Goal: Transaction & Acquisition: Purchase product/service

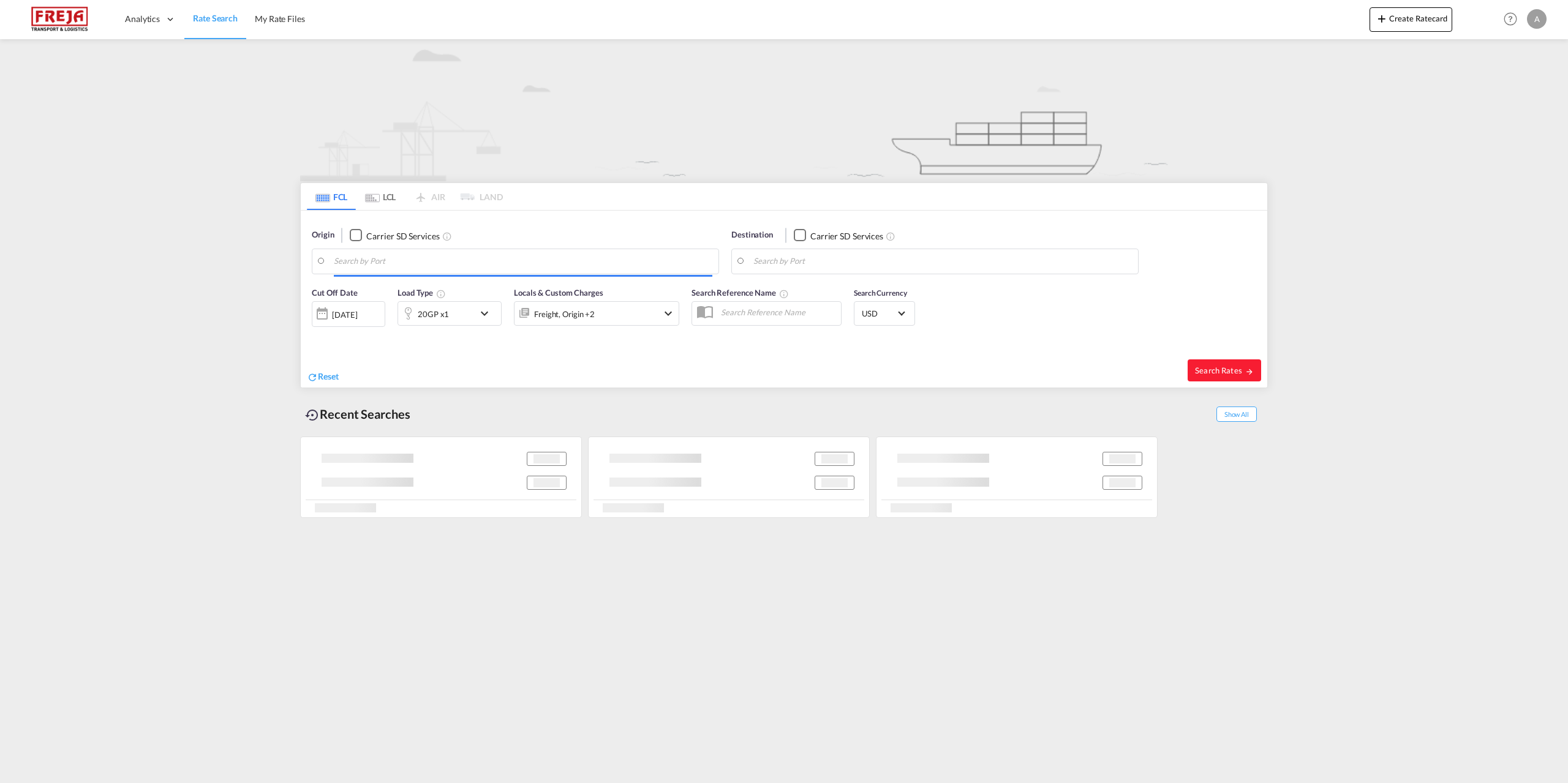
type input "[GEOGRAPHIC_DATA], DKFRC"
type input "Posorja, ECPSJ"
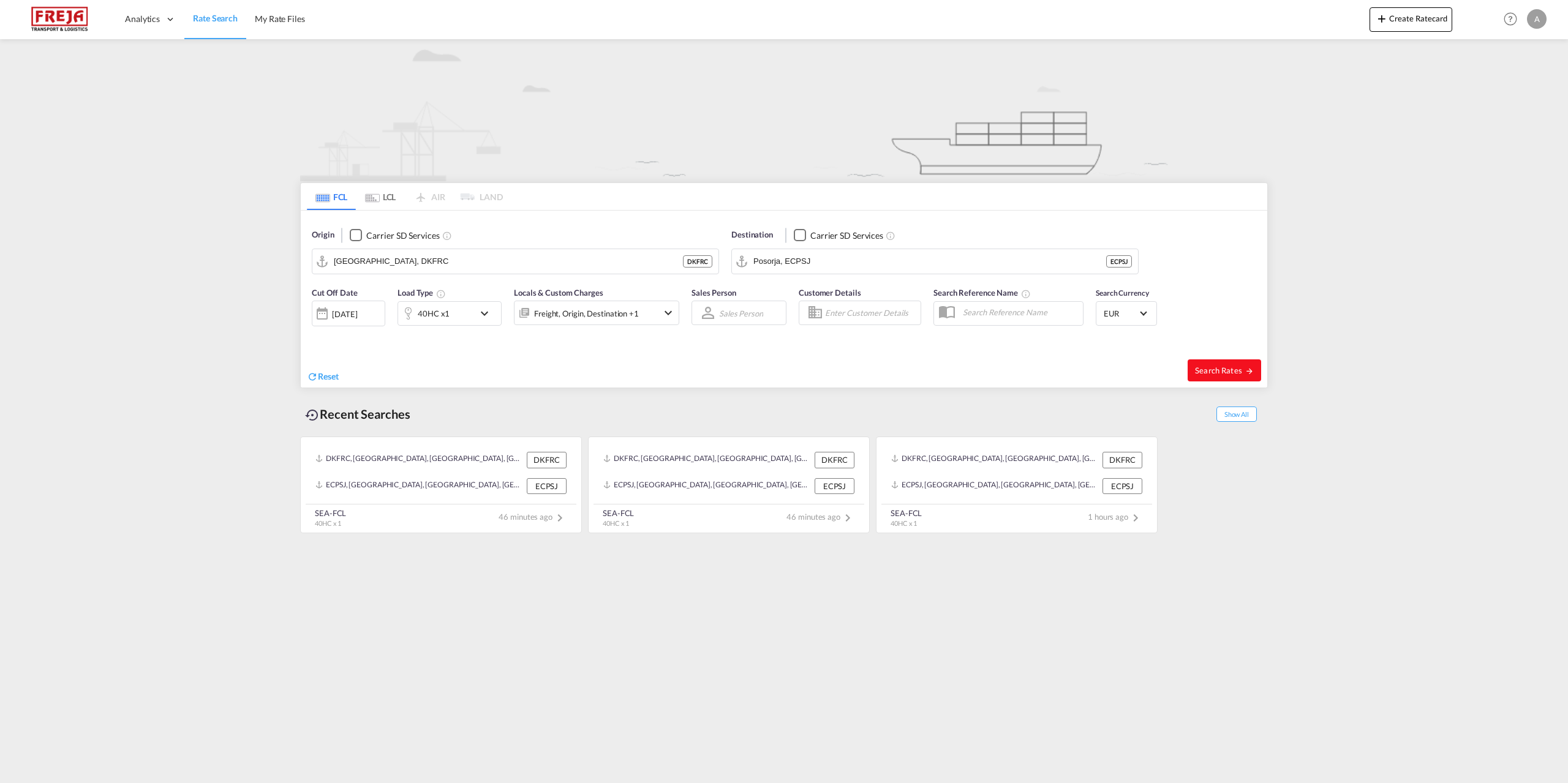
click at [1207, 366] on span "Search Rates" at bounding box center [1224, 370] width 59 height 10
type input "DKFRC to ECPSJ / [DATE]"
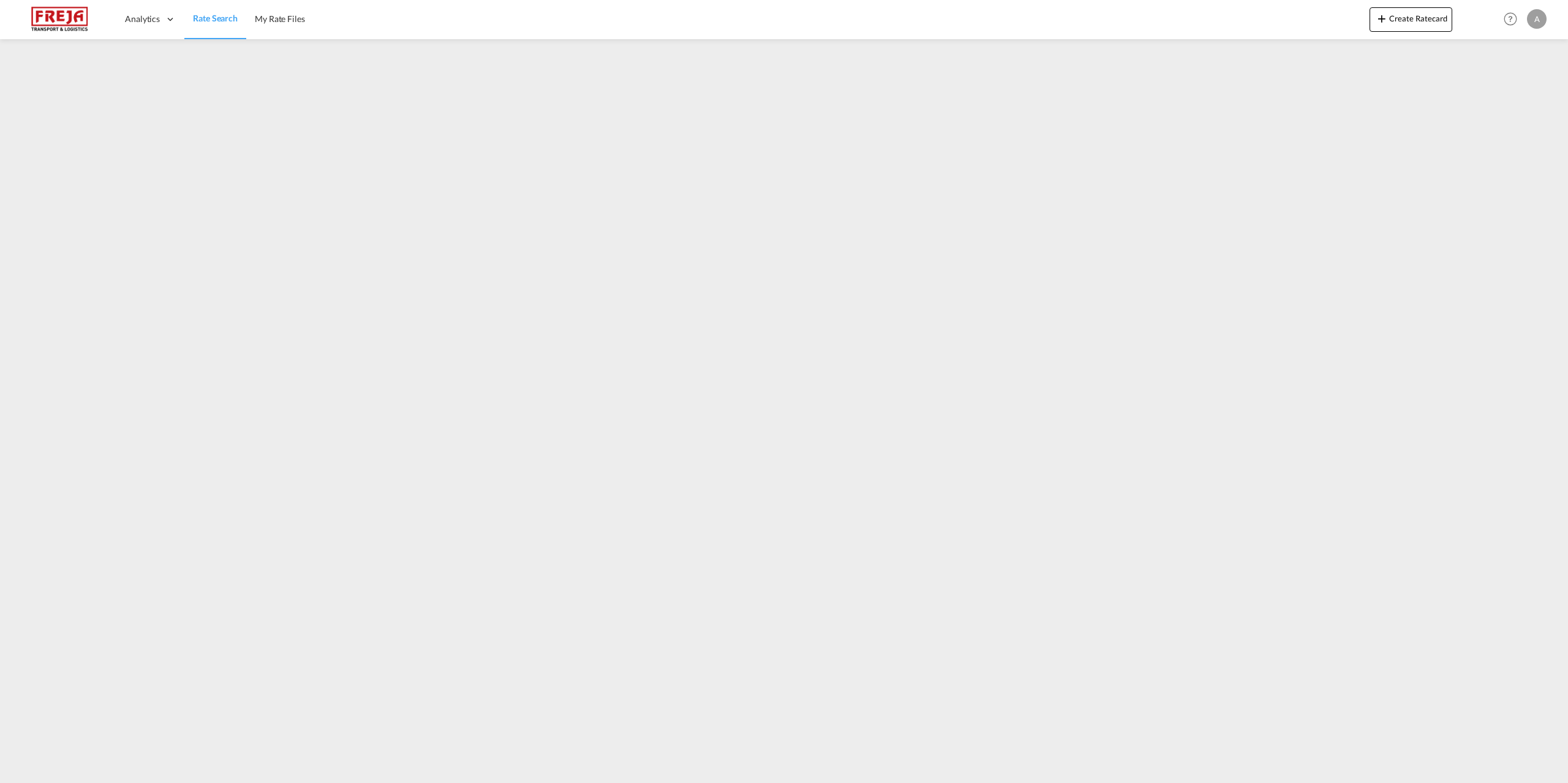
click at [220, 12] on span "Rate Search" at bounding box center [216, 18] width 45 height 12
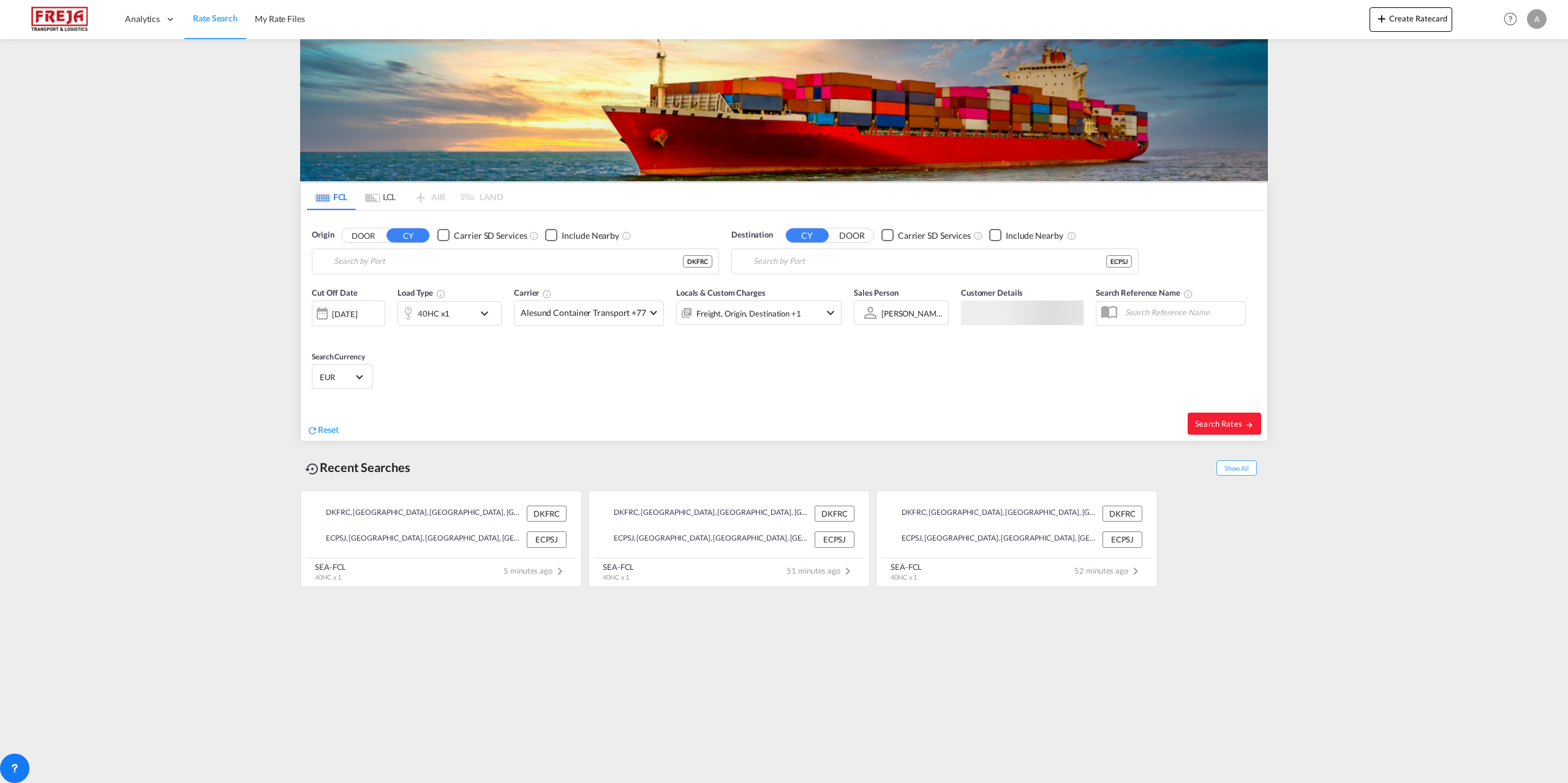
type input "[GEOGRAPHIC_DATA], DKFRC"
type input "Posorja, ECPSJ"
click at [1230, 424] on span "Search Rates" at bounding box center [1224, 423] width 59 height 10
type input "DKFRC to ECPSJ / [DATE]"
